Goal: Navigation & Orientation: Understand site structure

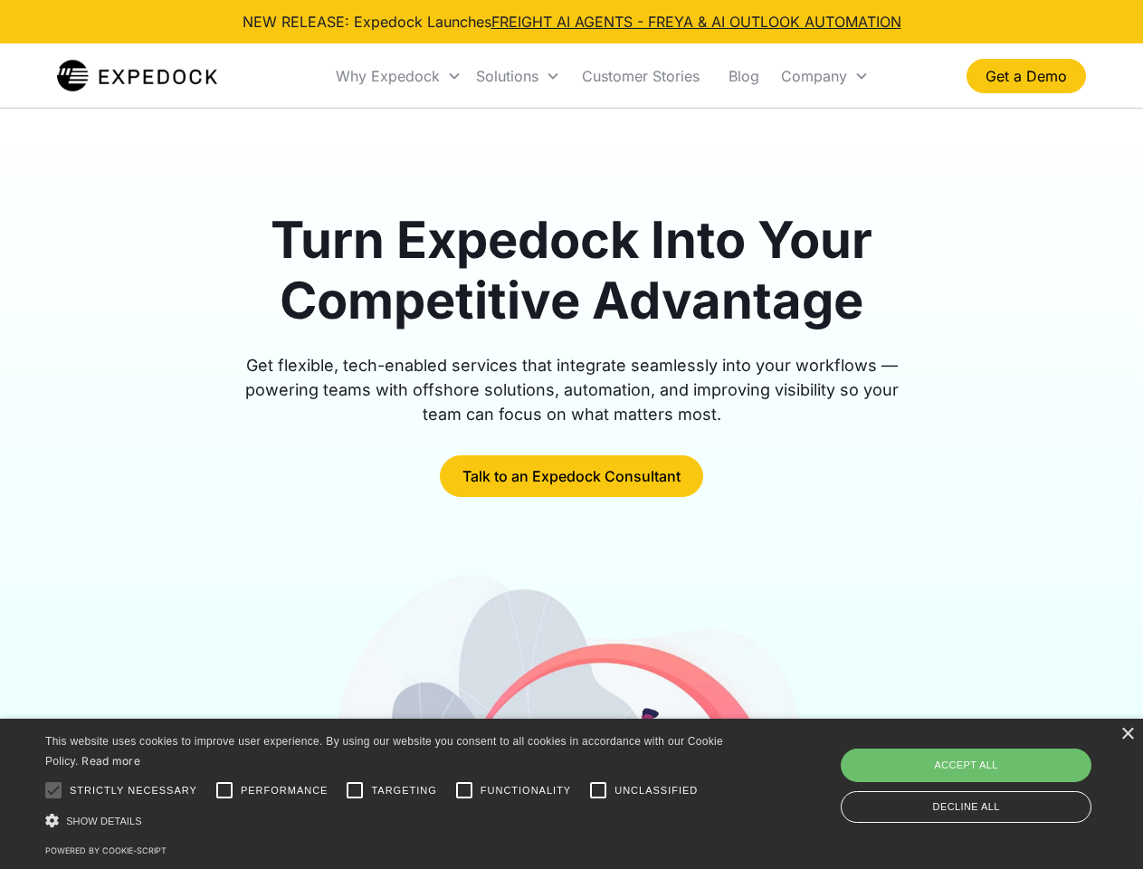
click at [399, 76] on div "Why Expedock" at bounding box center [388, 76] width 104 height 18
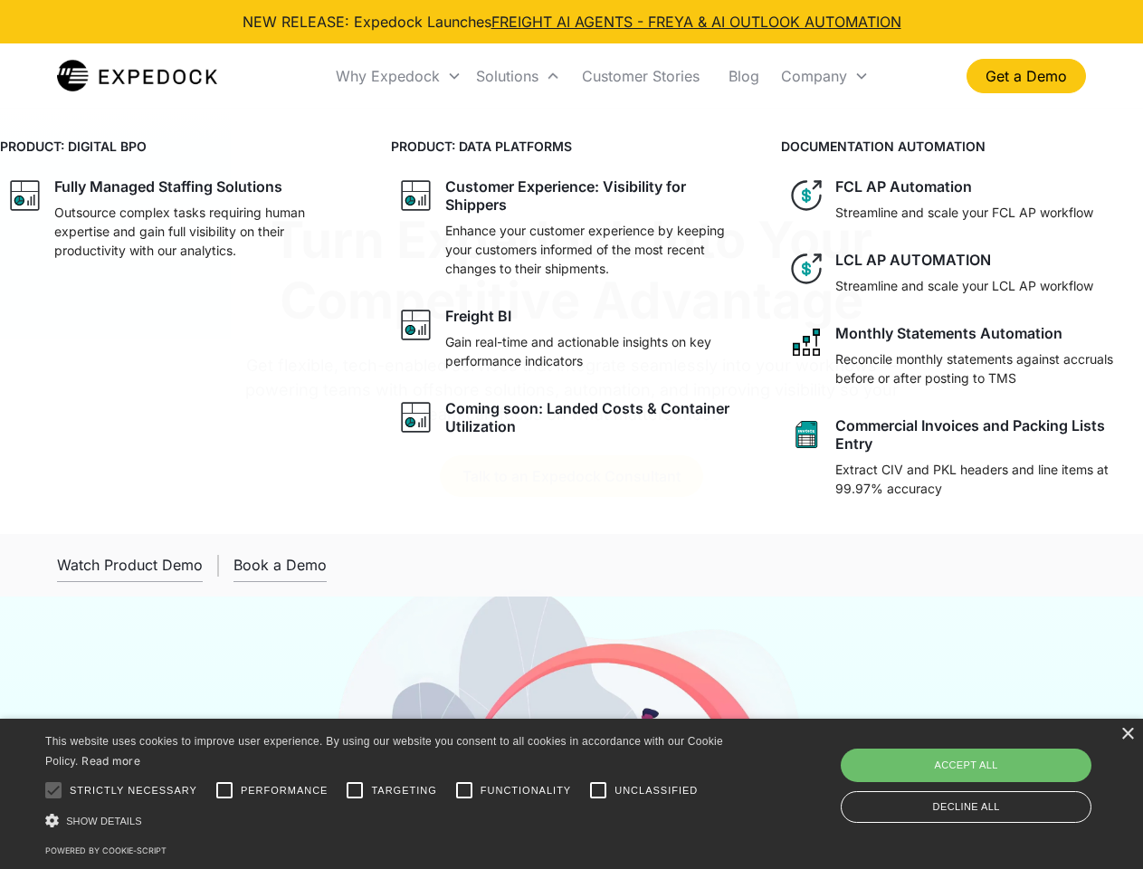
click at [518, 76] on div "Solutions" at bounding box center [507, 76] width 62 height 18
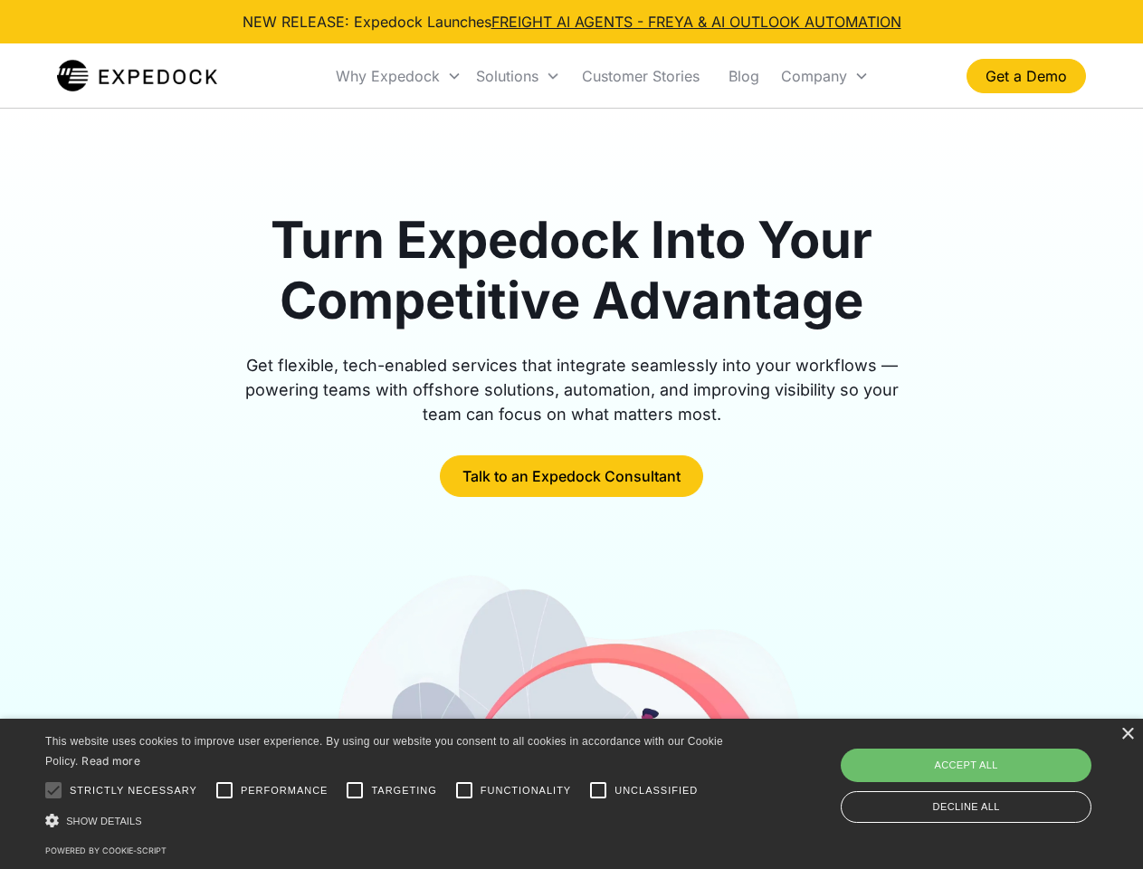
click at [824, 76] on div "Company" at bounding box center [814, 76] width 66 height 18
click at [53, 790] on div at bounding box center [53, 790] width 36 height 36
click at [224, 790] on input "Performance" at bounding box center [224, 790] width 36 height 36
checkbox input "true"
click at [355, 790] on input "Targeting" at bounding box center [355, 790] width 36 height 36
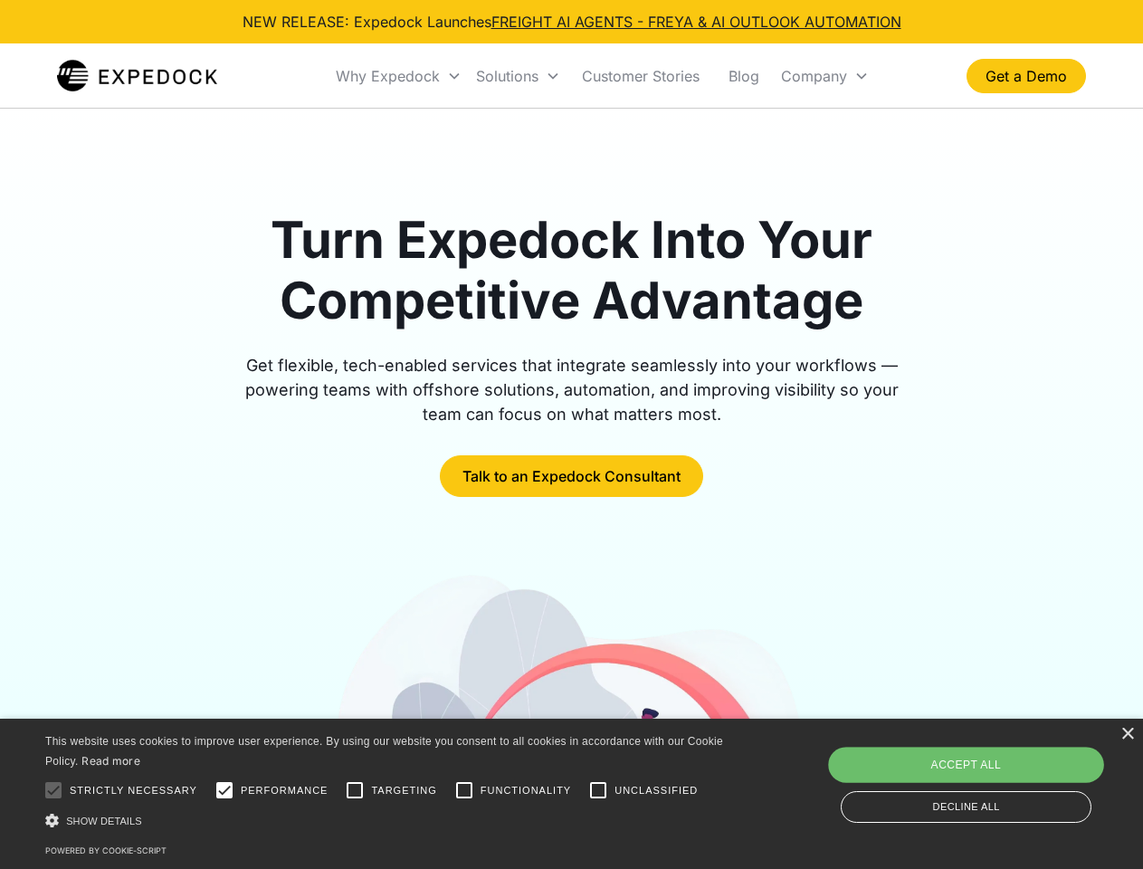
checkbox input "true"
click at [464, 790] on input "Functionality" at bounding box center [464, 790] width 36 height 36
checkbox input "true"
click at [598, 790] on input "Unclassified" at bounding box center [598, 790] width 36 height 36
checkbox input "true"
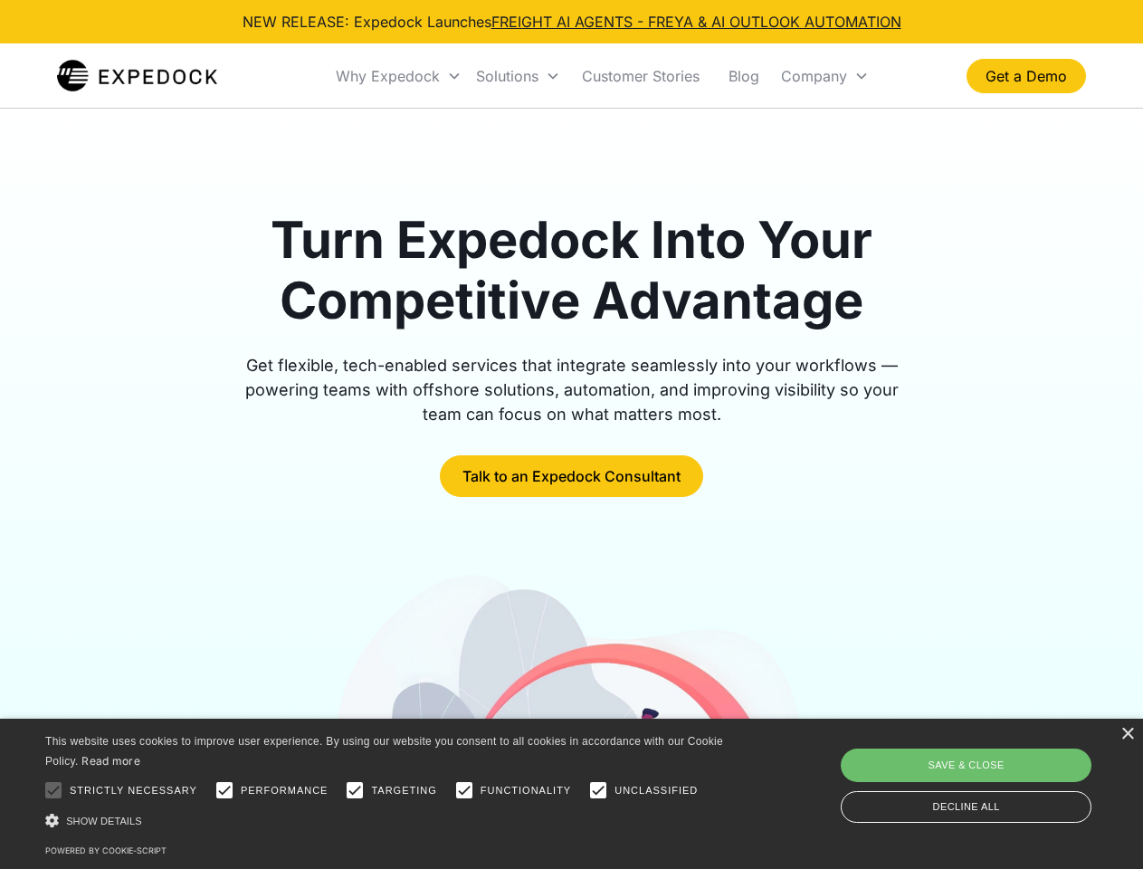
click at [387, 820] on div "Show details Hide details" at bounding box center [387, 820] width 684 height 19
